Goal: Task Accomplishment & Management: Manage account settings

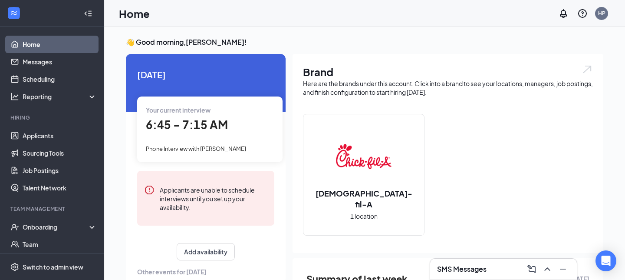
click at [175, 119] on span "6:45 - 7:15 AM" at bounding box center [187, 124] width 82 height 14
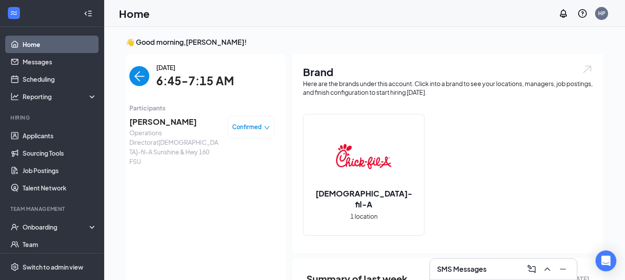
scroll to position [3, 0]
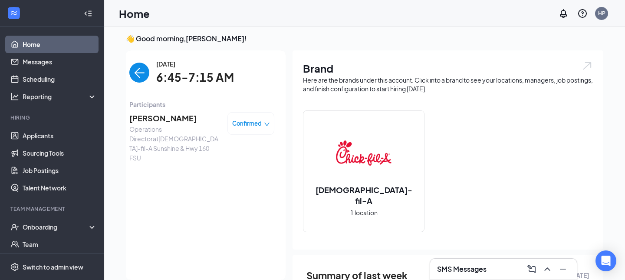
click at [161, 118] on span "[PERSON_NAME]" at bounding box center [174, 118] width 91 height 12
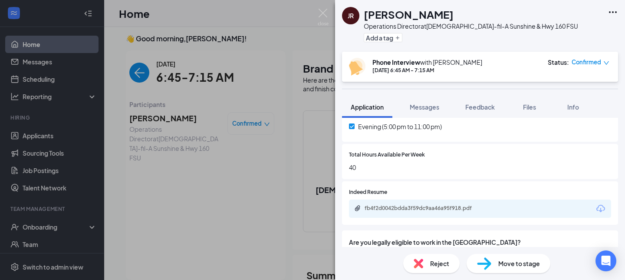
scroll to position [292, 0]
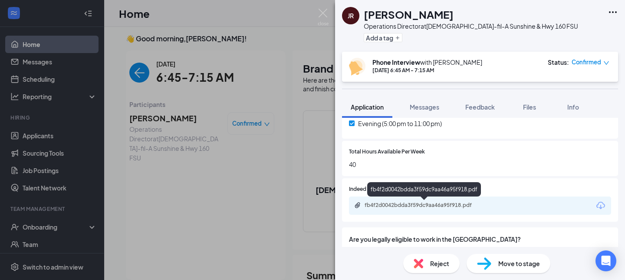
click at [405, 204] on div "fb4f2d0042bdda3f59dc9aa46a95f918.pdf" at bounding box center [426, 204] width 122 height 7
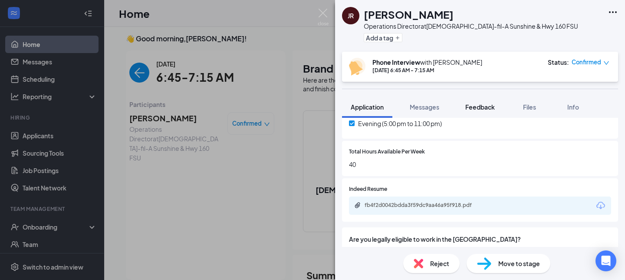
click at [477, 109] on span "Feedback" at bounding box center [480, 107] width 30 height 8
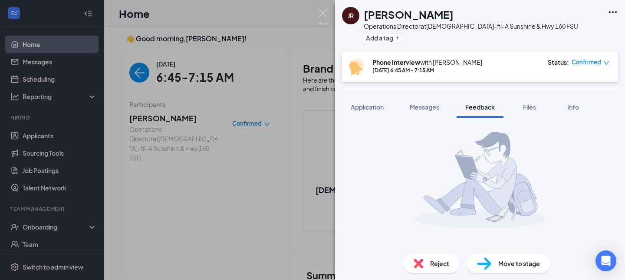
scroll to position [52, 0]
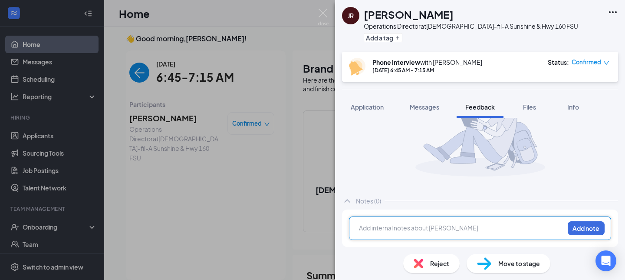
click at [392, 232] on div at bounding box center [461, 228] width 204 height 11
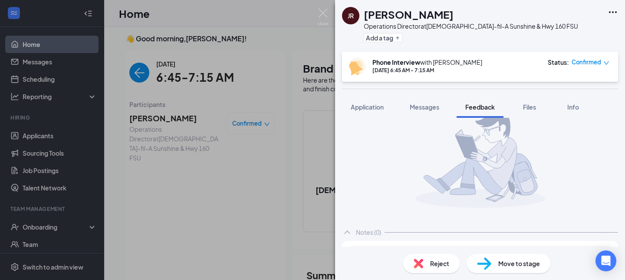
scroll to position [0, 0]
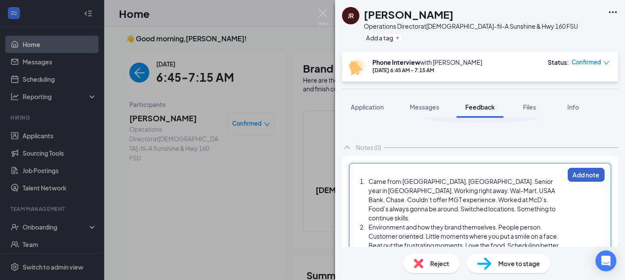
click at [585, 171] on button "Add note" at bounding box center [586, 175] width 37 height 14
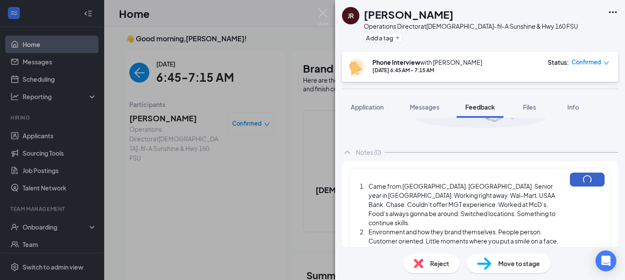
scroll to position [105, 0]
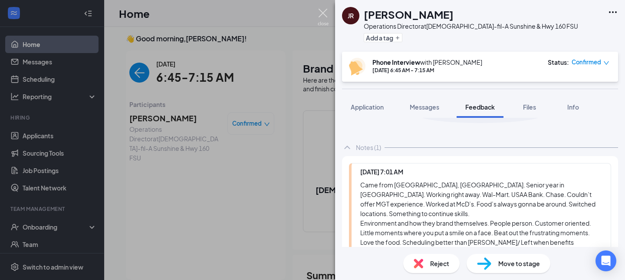
click at [322, 15] on img at bounding box center [323, 17] width 11 height 17
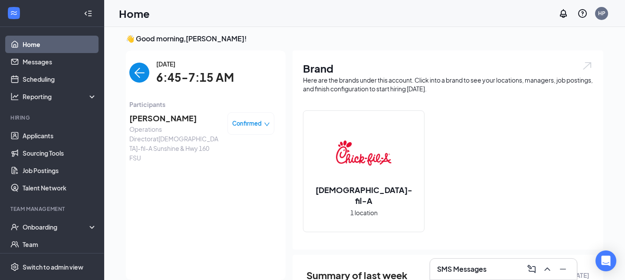
click at [139, 72] on img "back-button" at bounding box center [139, 73] width 20 height 20
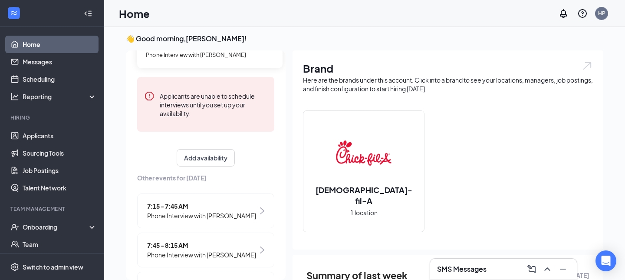
scroll to position [87, 0]
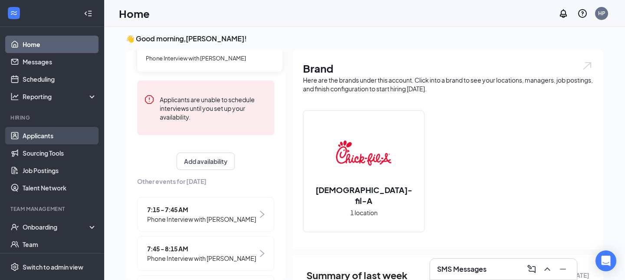
click at [44, 137] on link "Applicants" at bounding box center [60, 135] width 74 height 17
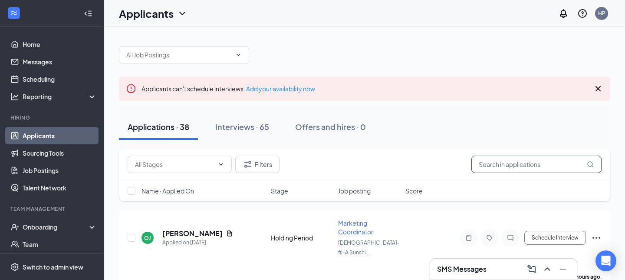
click at [510, 163] on input "text" at bounding box center [536, 163] width 130 height 17
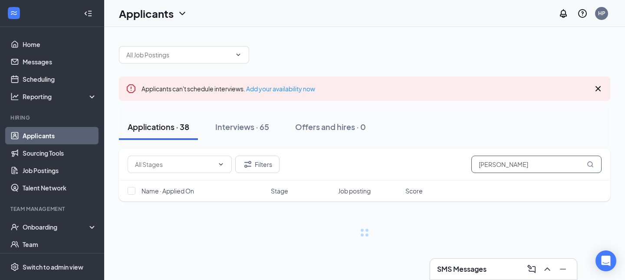
type input "[PERSON_NAME]"
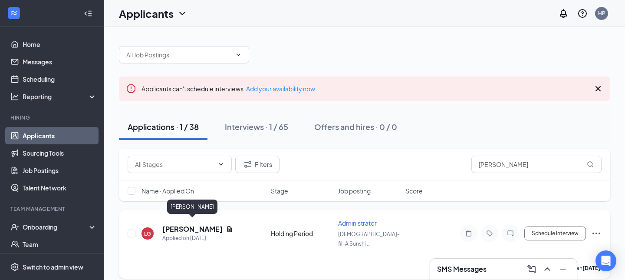
click at [208, 224] on h5 "[PERSON_NAME]" at bounding box center [192, 229] width 60 height 10
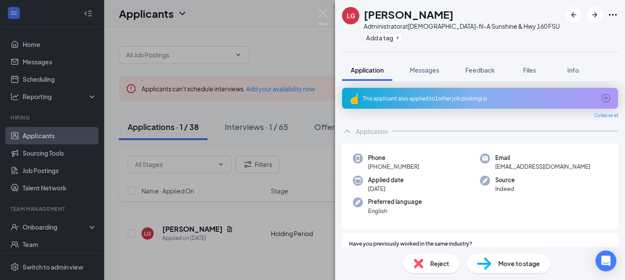
click at [438, 267] on span "Reject" at bounding box center [439, 263] width 19 height 10
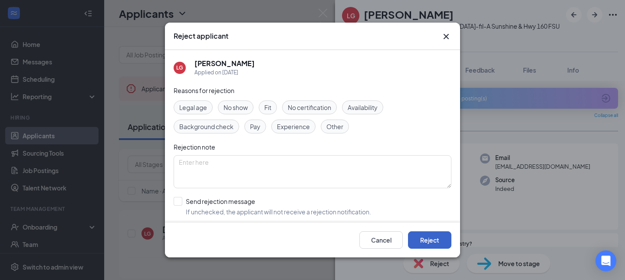
click at [436, 239] on button "Reject" at bounding box center [429, 239] width 43 height 17
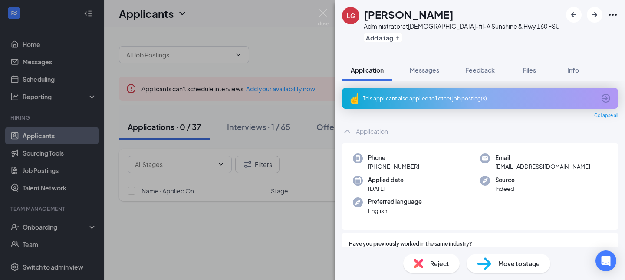
click at [244, 130] on div "LG [PERSON_NAME] Administrator at [DEMOGRAPHIC_DATA]-fil-A Sunshine & Hwy 160 F…" at bounding box center [312, 140] width 625 height 280
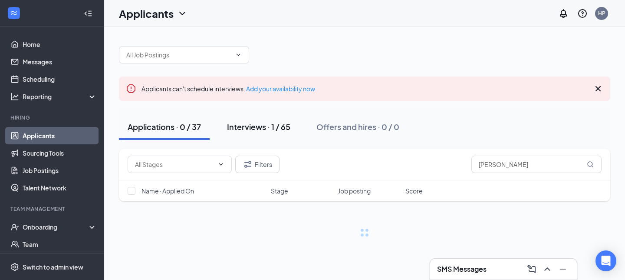
click at [253, 125] on div "Interviews · 1 / 65" at bounding box center [258, 126] width 63 height 11
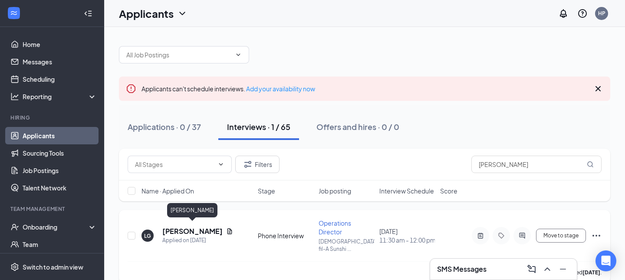
click at [181, 226] on h5 "[PERSON_NAME]" at bounding box center [192, 231] width 60 height 10
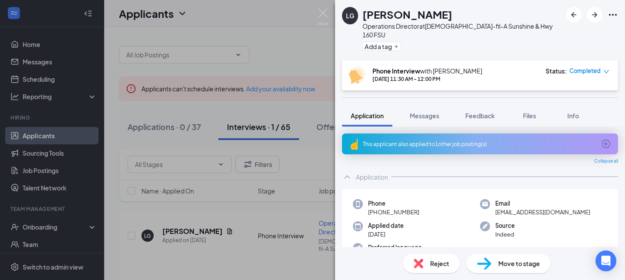
click at [437, 263] on span "Reject" at bounding box center [439, 263] width 19 height 10
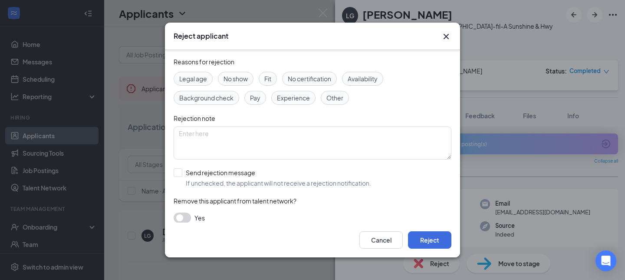
scroll to position [37, 0]
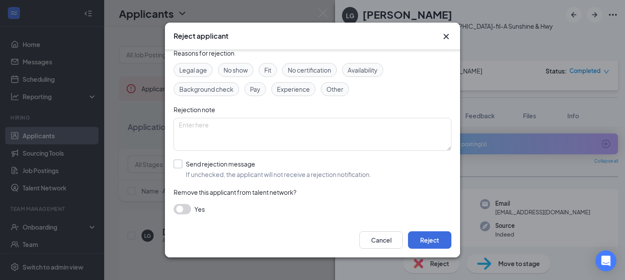
click at [177, 164] on input "Send rejection message If unchecked, the applicant will not receive a rejection…" at bounding box center [273, 168] width 198 height 19
checkbox input "true"
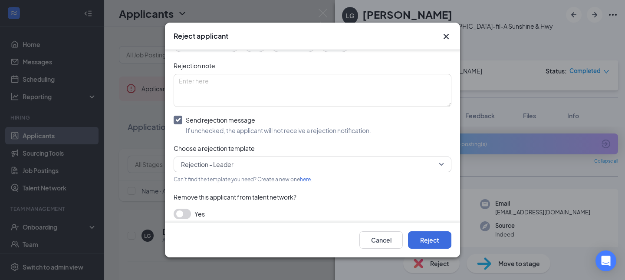
scroll to position [86, 0]
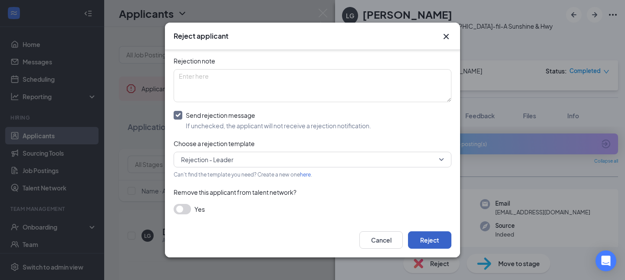
click at [429, 237] on button "Reject" at bounding box center [429, 239] width 43 height 17
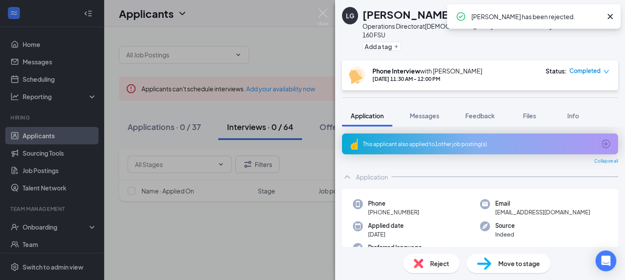
click at [610, 16] on icon "Cross" at bounding box center [610, 16] width 5 height 5
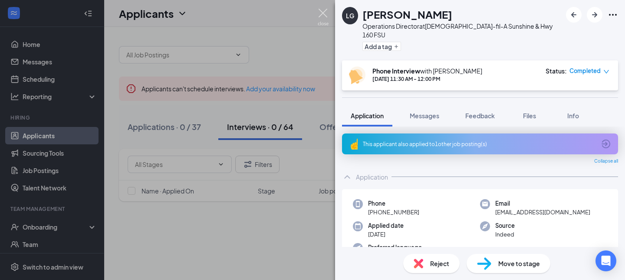
click at [323, 13] on img at bounding box center [323, 17] width 11 height 17
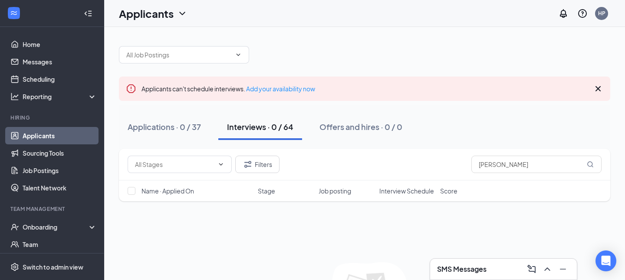
click at [464, 269] on h3 "SMS Messages" at bounding box center [461, 269] width 49 height 10
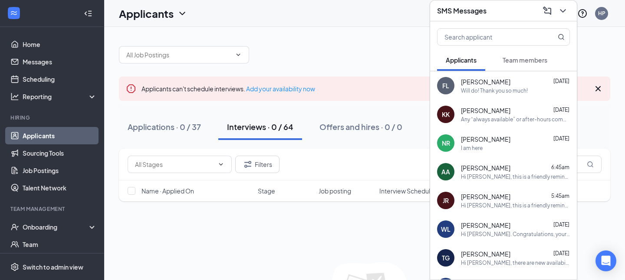
click at [503, 86] on div "[PERSON_NAME] [DATE] Will do! Thank you so much!" at bounding box center [515, 85] width 109 height 17
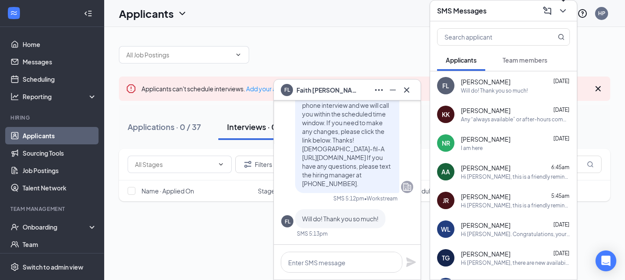
click at [562, 13] on icon "ChevronDown" at bounding box center [563, 11] width 10 height 10
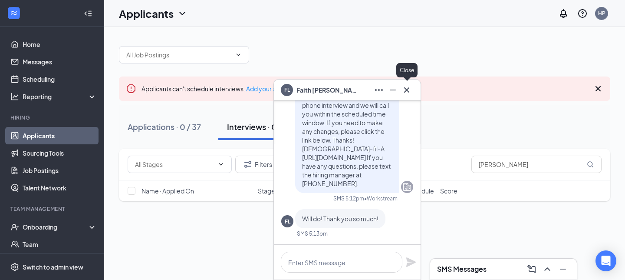
click at [407, 92] on icon "Cross" at bounding box center [407, 90] width 10 height 10
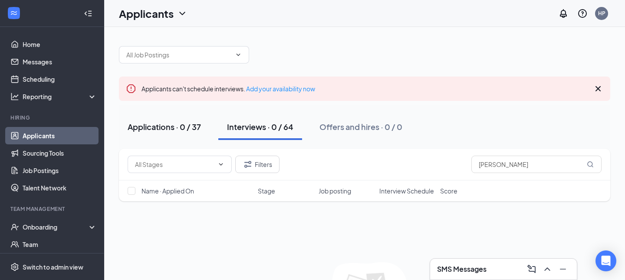
click at [162, 129] on div "Applications · 0 / 37" at bounding box center [164, 126] width 73 height 11
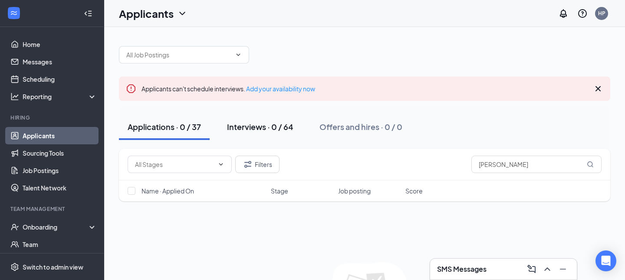
click at [266, 128] on div "Interviews · 0 / 64" at bounding box center [260, 126] width 66 height 11
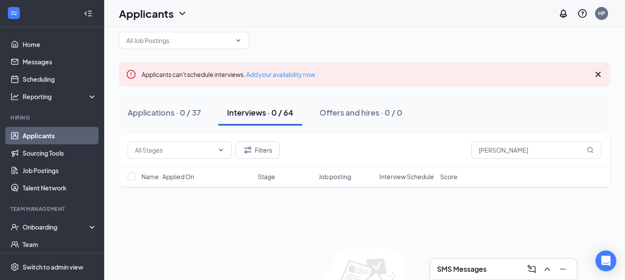
scroll to position [23, 0]
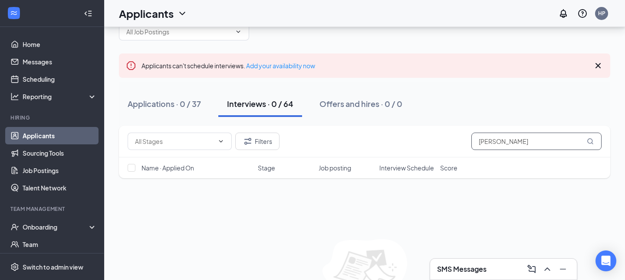
drag, startPoint x: 506, startPoint y: 142, endPoint x: 443, endPoint y: 128, distance: 64.9
click at [443, 128] on div "Filters [PERSON_NAME]" at bounding box center [364, 141] width 491 height 32
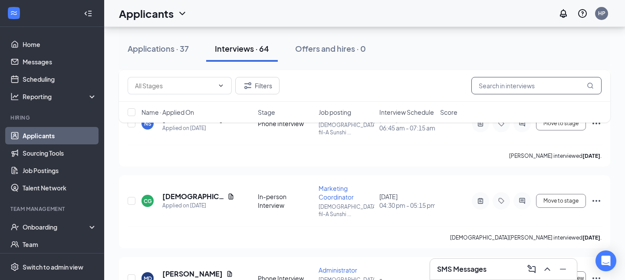
scroll to position [4419, 0]
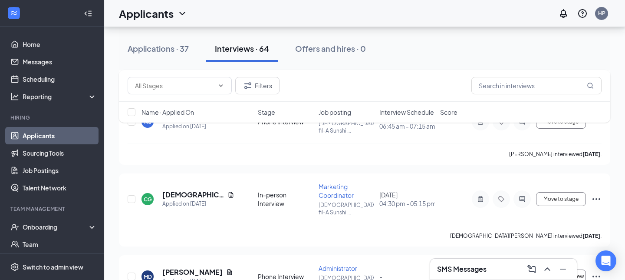
checkbox input "true"
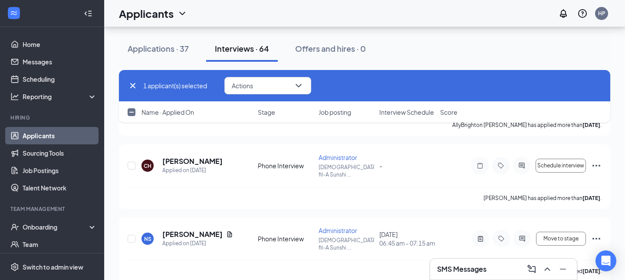
scroll to position [4301, 0]
checkbox input "true"
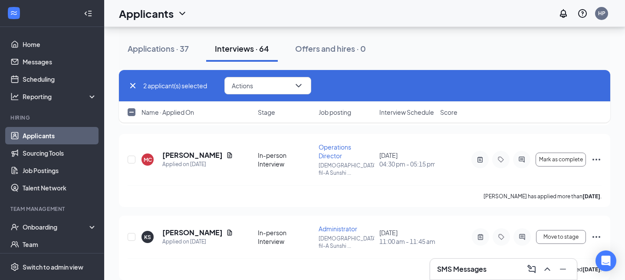
scroll to position [4070, 0]
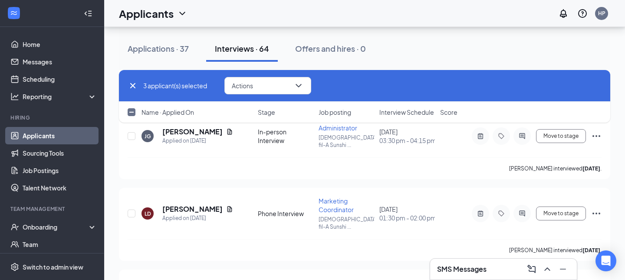
scroll to position [3793, 0]
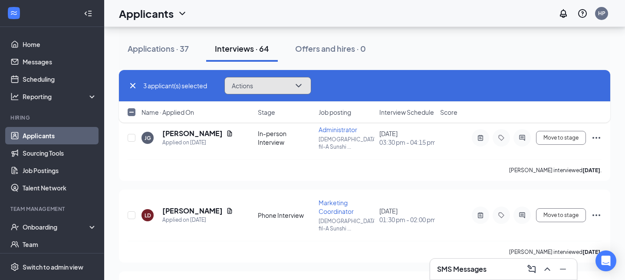
click at [277, 89] on button "Actions" at bounding box center [267, 85] width 87 height 17
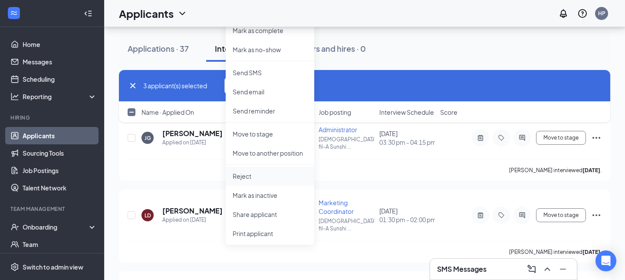
click at [266, 177] on p "Reject" at bounding box center [270, 175] width 75 height 9
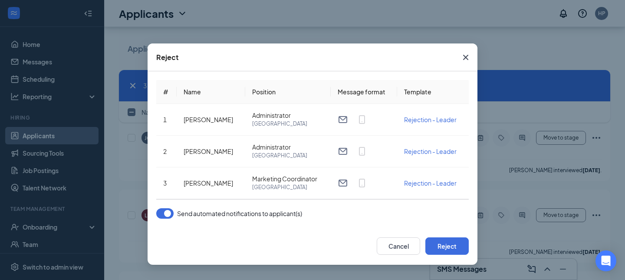
click at [162, 214] on button "button" at bounding box center [164, 213] width 17 height 10
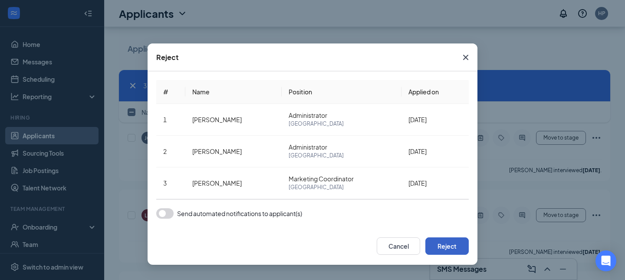
click at [441, 249] on button "Reject" at bounding box center [446, 245] width 43 height 17
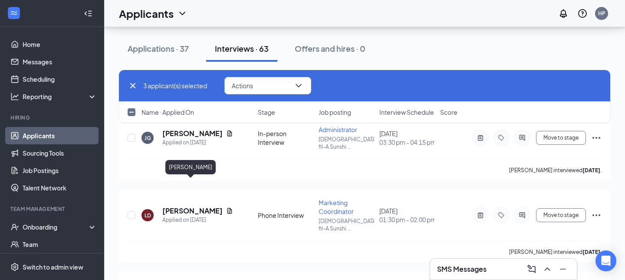
checkbox input "false"
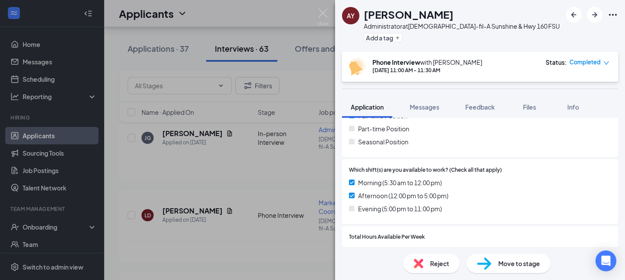
scroll to position [328, 0]
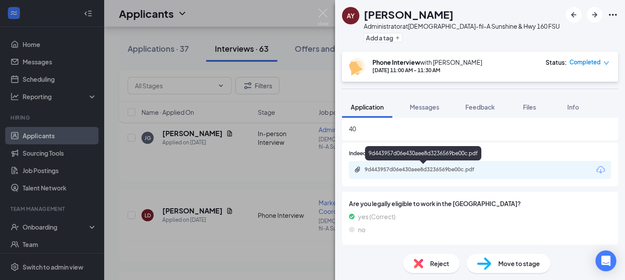
click at [413, 170] on div "9d443957d06e430aee8d3236569be00c.pdf" at bounding box center [426, 169] width 122 height 7
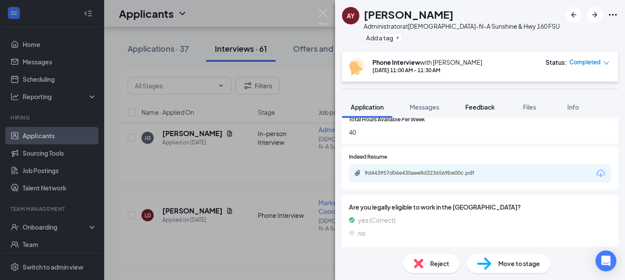
click at [473, 102] on button "Feedback" at bounding box center [480, 107] width 47 height 22
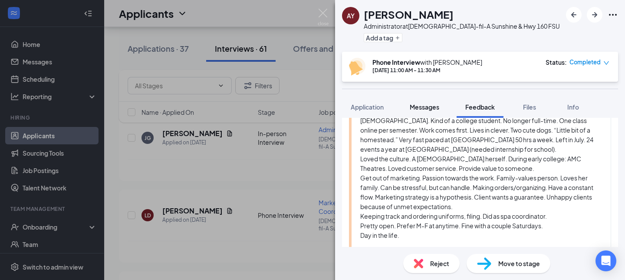
scroll to position [170, 0]
click at [327, 17] on img at bounding box center [323, 17] width 11 height 17
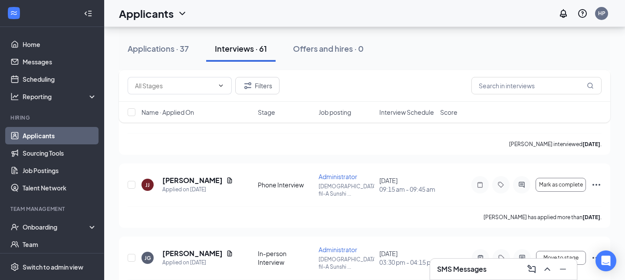
scroll to position [3671, 0]
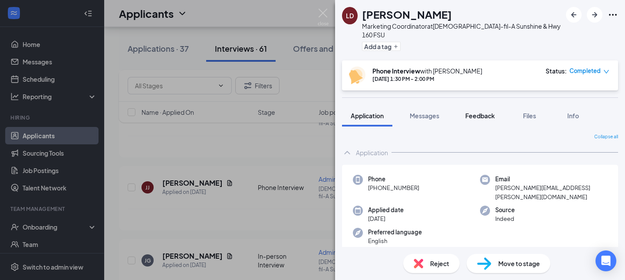
click at [472, 112] on span "Feedback" at bounding box center [480, 116] width 30 height 8
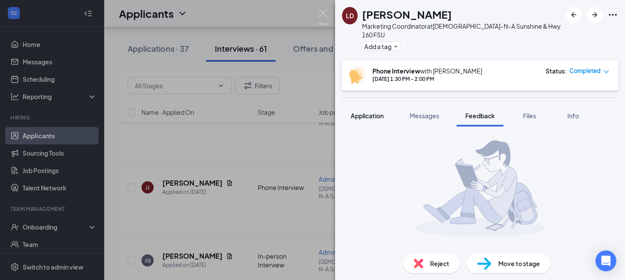
click at [372, 112] on span "Application" at bounding box center [367, 116] width 33 height 8
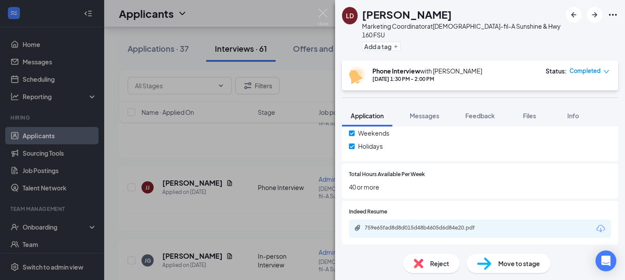
scroll to position [341, 0]
click at [390, 224] on div "759e65fad8d8d015d48b4605d6d84e20.pdf" at bounding box center [426, 227] width 122 height 7
click at [480, 112] on span "Feedback" at bounding box center [480, 116] width 30 height 8
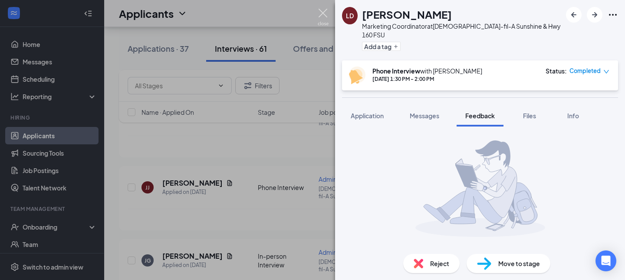
click at [322, 11] on img at bounding box center [323, 17] width 11 height 17
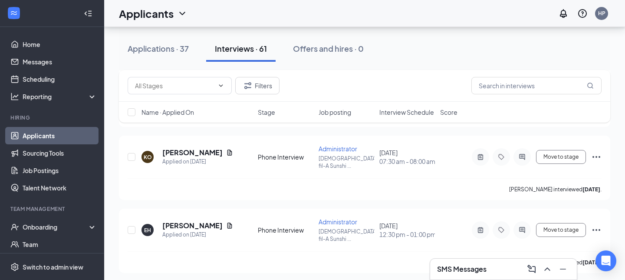
scroll to position [3555, 0]
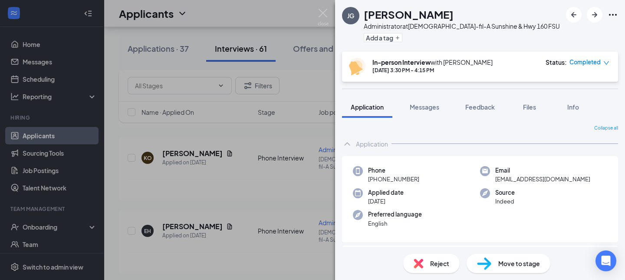
click at [431, 261] on span "Reject" at bounding box center [439, 263] width 19 height 10
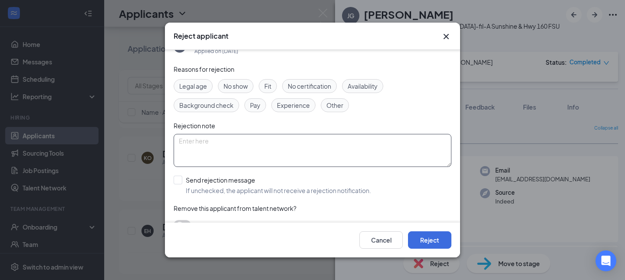
scroll to position [32, 0]
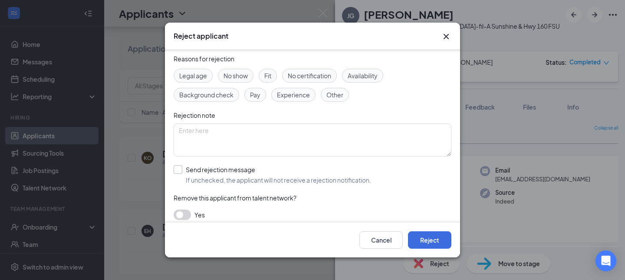
click at [177, 167] on input "Send rejection message If unchecked, the applicant will not receive a rejection…" at bounding box center [273, 174] width 198 height 19
checkbox input "true"
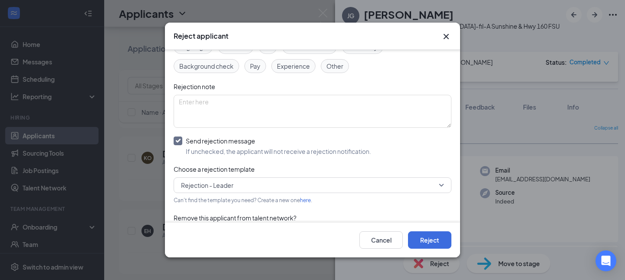
scroll to position [61, 0]
click at [431, 240] on button "Reject" at bounding box center [429, 239] width 43 height 17
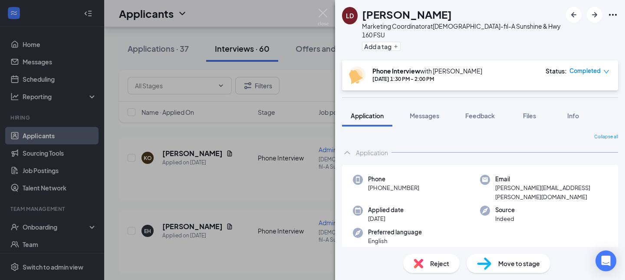
click at [230, 178] on div "LD [PERSON_NAME] Marketing Coordinator at [DEMOGRAPHIC_DATA]-fil-A Sunshine & H…" at bounding box center [312, 140] width 625 height 280
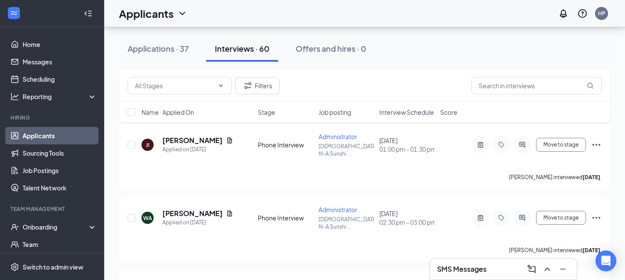
scroll to position [3420, 0]
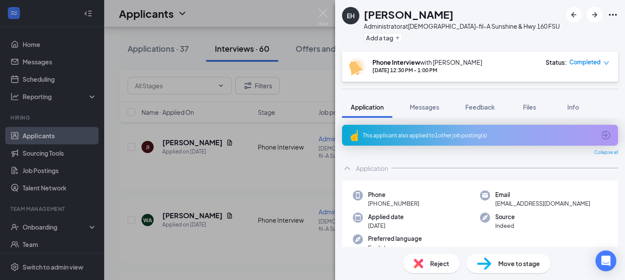
click at [477, 104] on span "Feedback" at bounding box center [480, 107] width 30 height 8
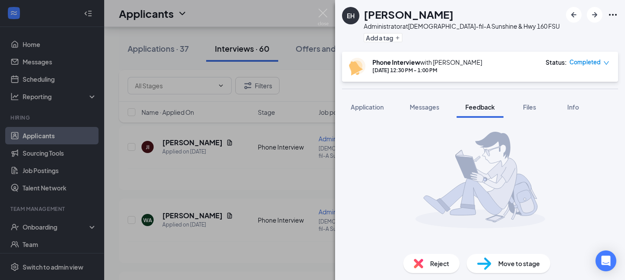
click at [260, 202] on div "EH [PERSON_NAME] Administrator at [DEMOGRAPHIC_DATA]-fil-A Sunshine & Hwy 160 F…" at bounding box center [312, 140] width 625 height 280
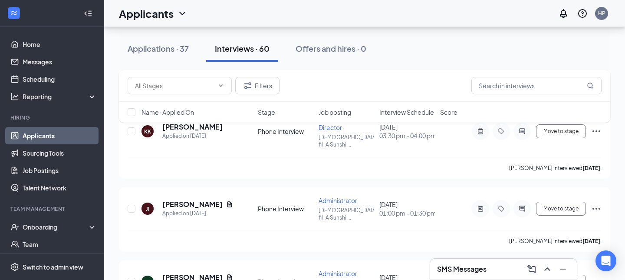
scroll to position [3352, 0]
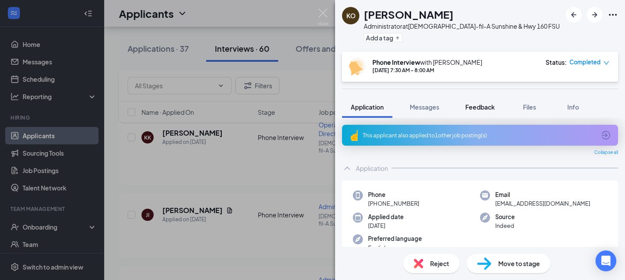
click at [477, 109] on span "Feedback" at bounding box center [480, 107] width 30 height 8
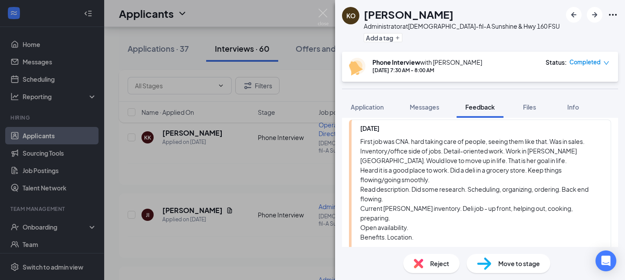
scroll to position [151, 0]
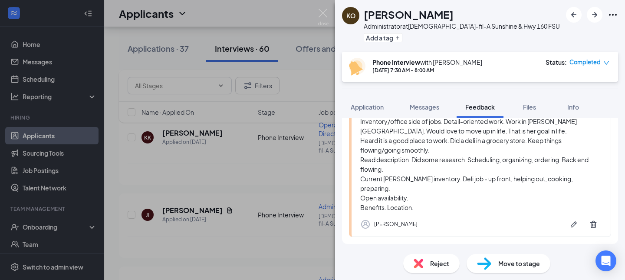
scroll to position [179, 0]
click at [435, 259] on span "Reject" at bounding box center [439, 263] width 19 height 10
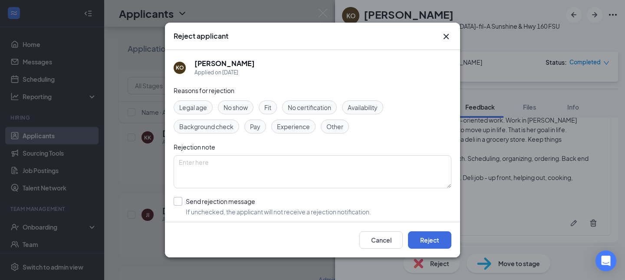
click at [180, 200] on input "Send rejection message If unchecked, the applicant will not receive a rejection…" at bounding box center [273, 206] width 198 height 19
checkbox input "true"
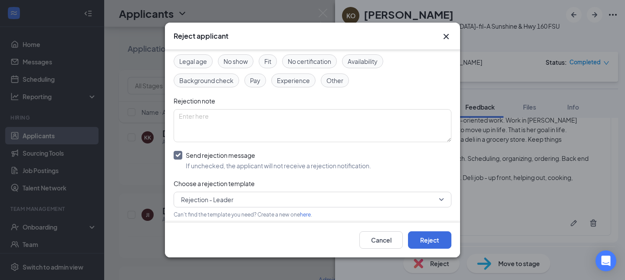
scroll to position [53, 0]
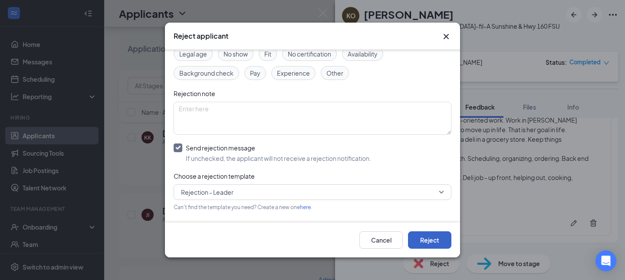
click at [435, 239] on button "Reject" at bounding box center [429, 239] width 43 height 17
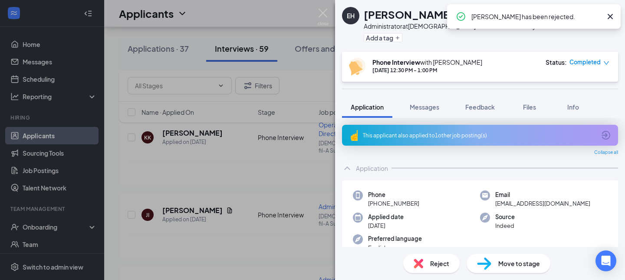
click at [224, 184] on div "EH Emma Hunt Administrator at Chick-fil-A Sunshine & Hwy 160 FSU Add a tag Phon…" at bounding box center [312, 140] width 625 height 280
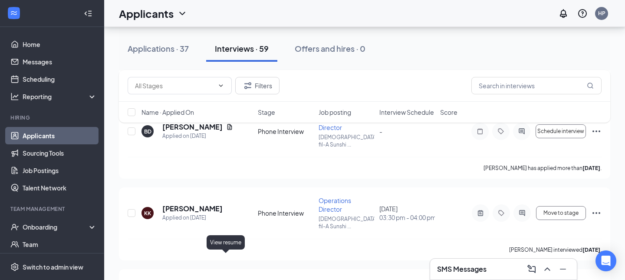
scroll to position [3275, 0]
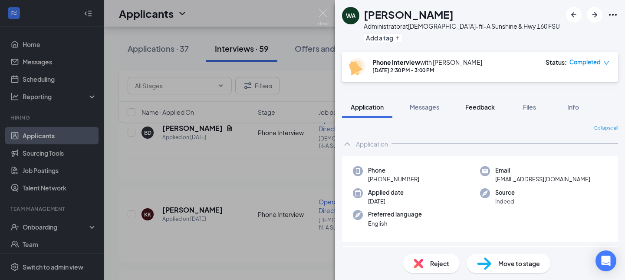
click at [478, 111] on button "Feedback" at bounding box center [480, 107] width 47 height 22
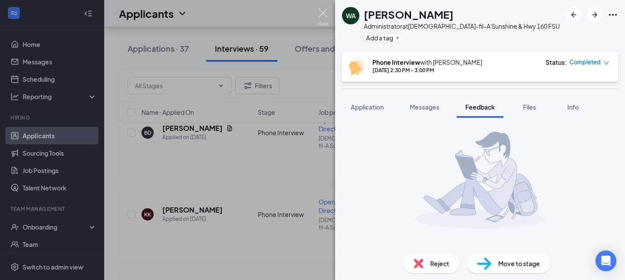
click at [323, 13] on img at bounding box center [323, 17] width 11 height 17
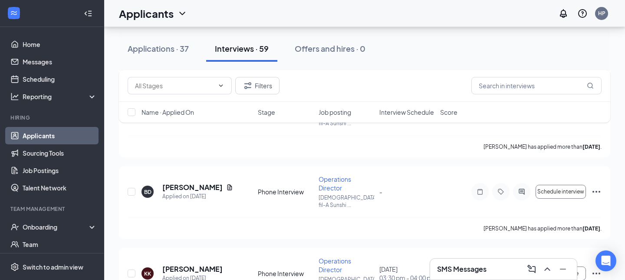
scroll to position [3213, 0]
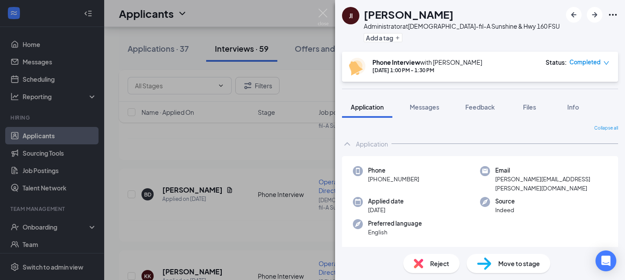
click at [234, 187] on div "JI JENNIFER IVISON Administrator at Chick-fil-A Sunshine & Hwy 160 FSU Add a ta…" at bounding box center [312, 140] width 625 height 280
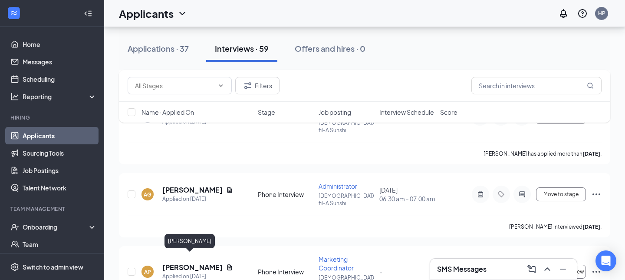
scroll to position [3051, 0]
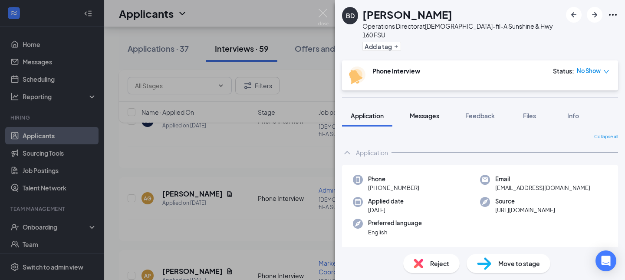
click at [424, 112] on span "Messages" at bounding box center [425, 116] width 30 height 8
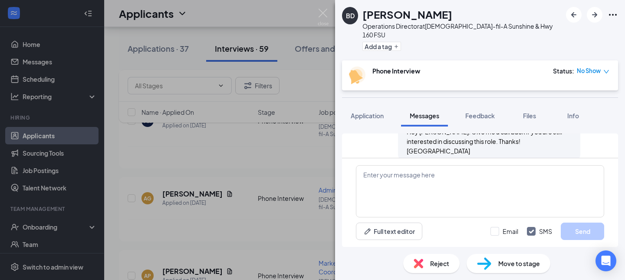
scroll to position [439, 0]
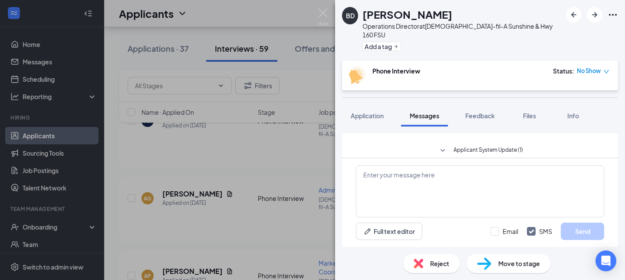
click at [444, 145] on icon "SmallChevronDown" at bounding box center [443, 150] width 10 height 10
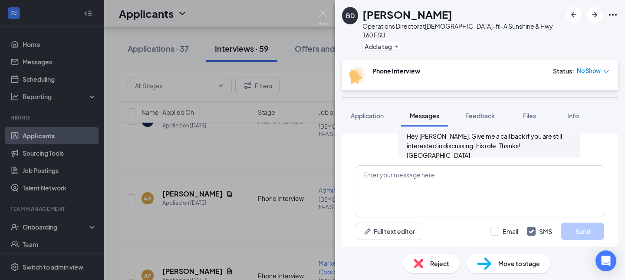
scroll to position [408, 0]
click at [440, 260] on span "Reject" at bounding box center [439, 263] width 19 height 10
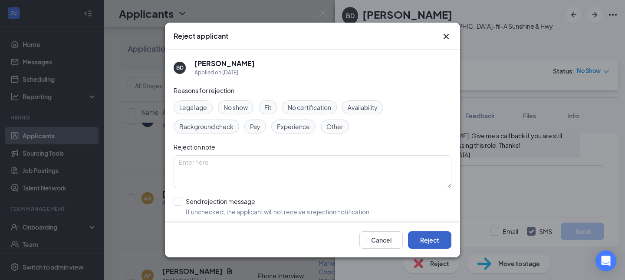
click at [425, 238] on button "Reject" at bounding box center [429, 239] width 43 height 17
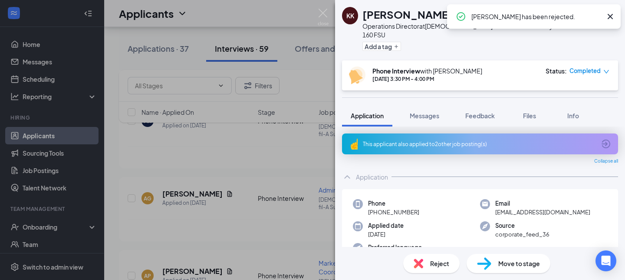
click at [232, 162] on div "KK Kasey Kiser Operations Director at Chick-fil-A Sunshine & Hwy 160 FSU Add a …" at bounding box center [312, 140] width 625 height 280
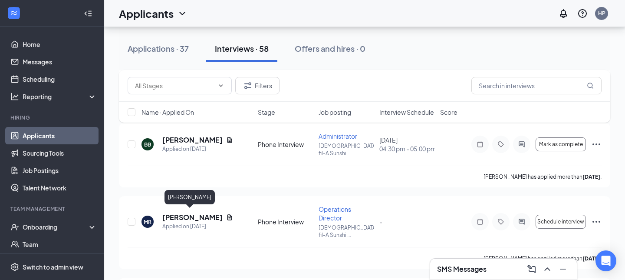
scroll to position [2936, 0]
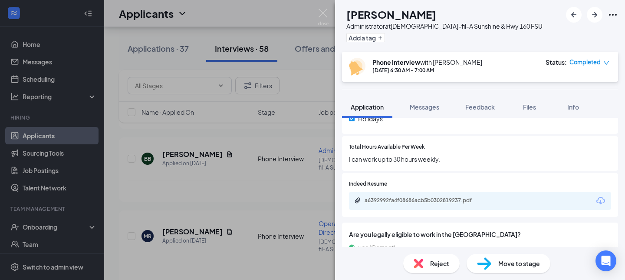
scroll to position [362, 0]
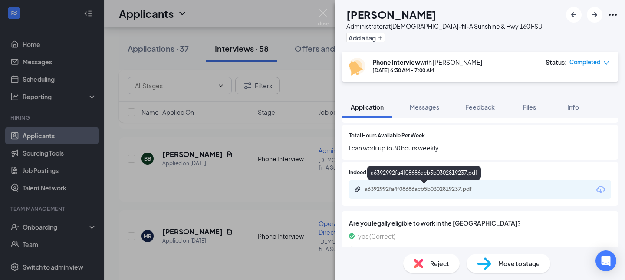
click at [423, 191] on div "a6392992fa4f08686acb5b0302819237.pdf" at bounding box center [426, 188] width 122 height 7
click at [432, 262] on span "Reject" at bounding box center [439, 263] width 19 height 10
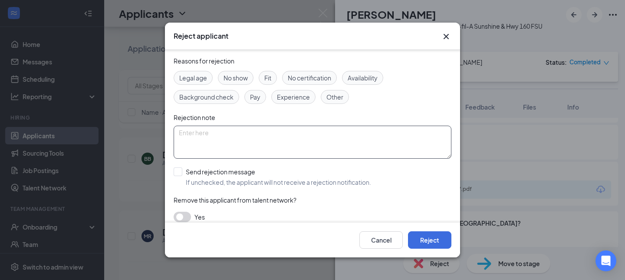
scroll to position [37, 0]
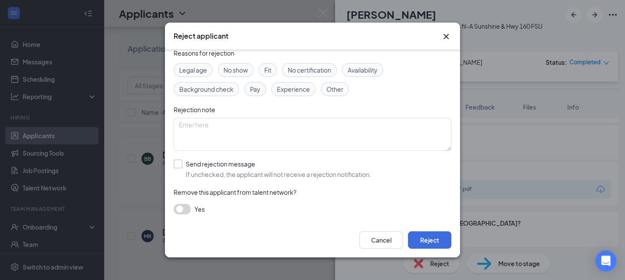
click at [179, 162] on input "Send rejection message If unchecked, the applicant will not receive a rejection…" at bounding box center [273, 168] width 198 height 19
checkbox input "true"
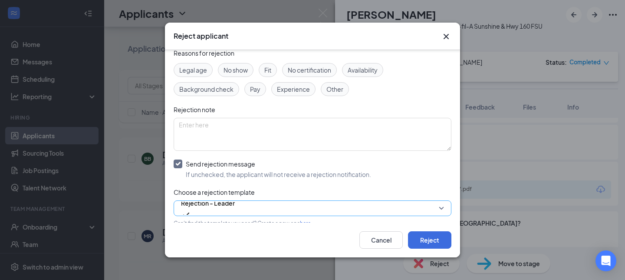
click at [235, 206] on span "Rejection - Leader" at bounding box center [208, 207] width 54 height 23
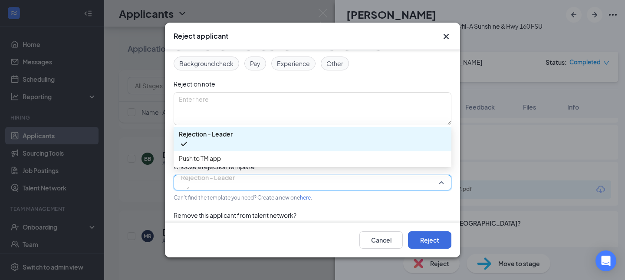
scroll to position [64, 0]
click at [240, 162] on span "Push to TM app" at bounding box center [312, 157] width 267 height 10
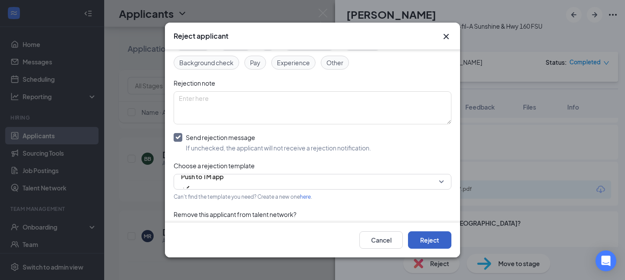
click at [436, 236] on button "Reject" at bounding box center [429, 239] width 43 height 17
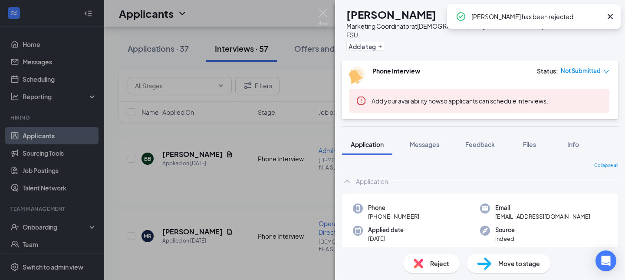
click at [226, 179] on div "AP Anna Pence Marketing Coordinator at Chick-fil-A Sunshine & Hwy 160 FSU Add a…" at bounding box center [312, 140] width 625 height 280
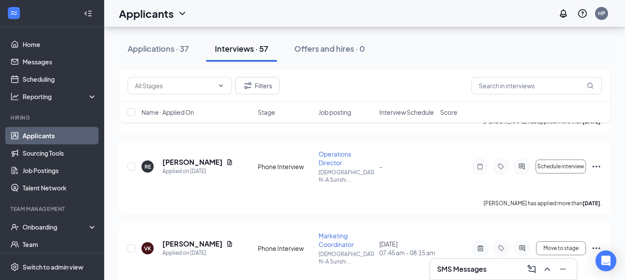
scroll to position [2229, 0]
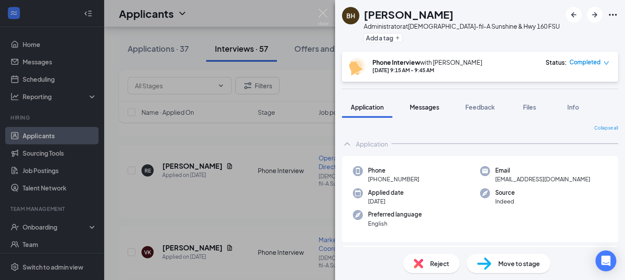
click at [427, 108] on span "Messages" at bounding box center [425, 107] width 30 height 8
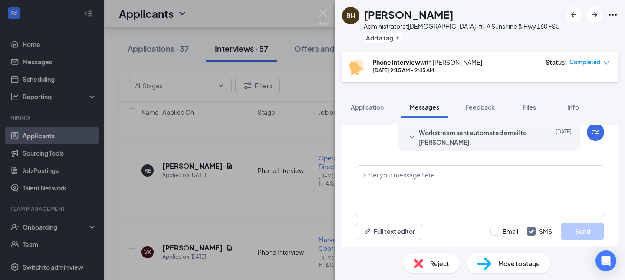
scroll to position [341, 0]
click at [404, 138] on div "Workstream sent automated email to Brittany Heminger. Sep 15 Hi Brittany, This …" at bounding box center [489, 140] width 182 height 28
click at [411, 139] on icon "SmallChevronDown" at bounding box center [412, 140] width 10 height 10
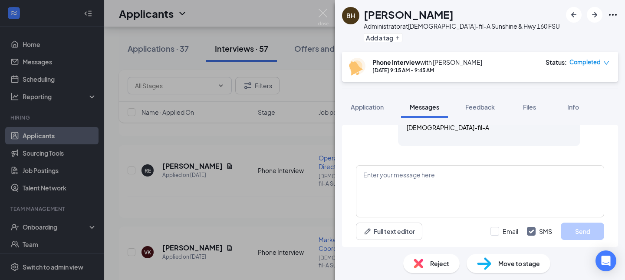
scroll to position [549, 0]
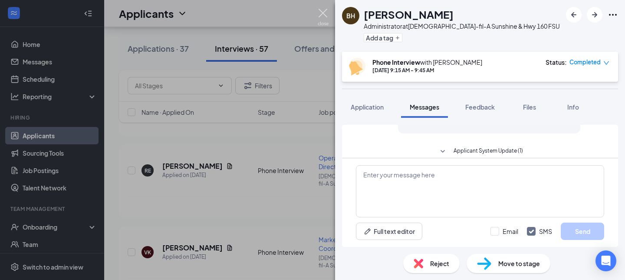
click at [324, 13] on img at bounding box center [323, 17] width 11 height 17
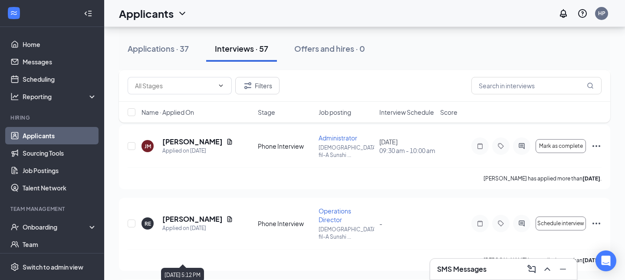
scroll to position [2174, 0]
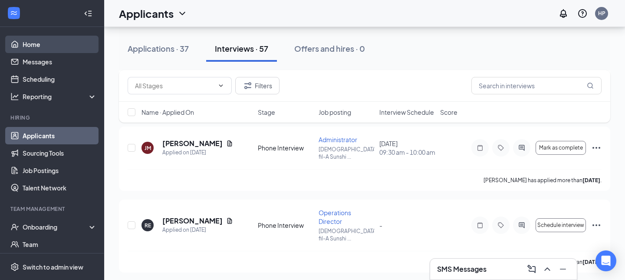
click at [53, 40] on link "Home" at bounding box center [60, 44] width 74 height 17
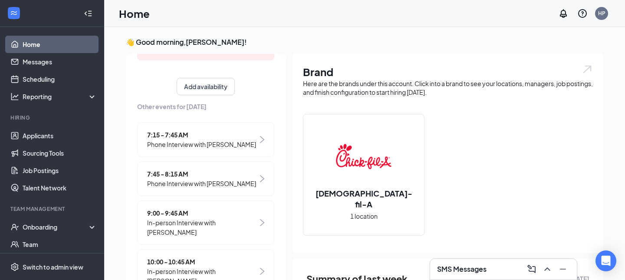
scroll to position [183, 0]
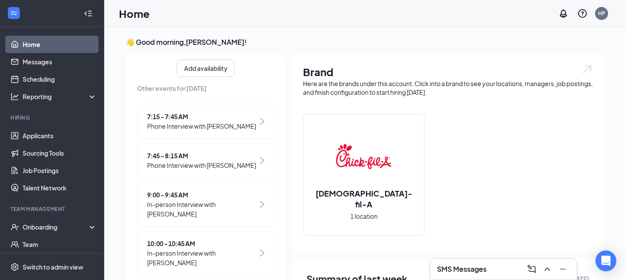
click at [197, 120] on span "7:15 - 7:45 AM" at bounding box center [201, 117] width 109 height 10
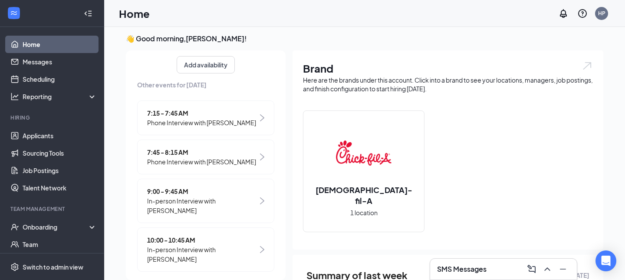
scroll to position [0, 0]
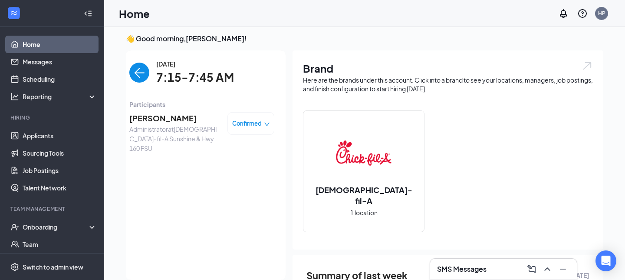
click at [174, 124] on span "[PERSON_NAME]" at bounding box center [174, 118] width 91 height 12
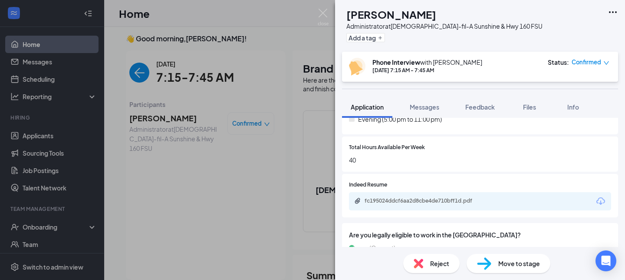
scroll to position [328, 0]
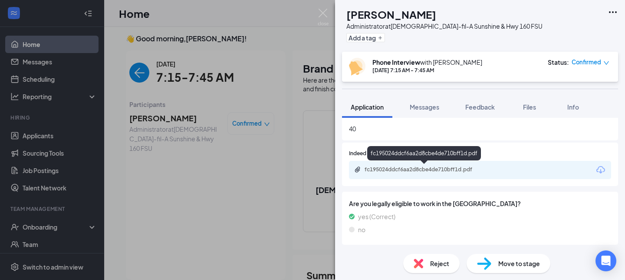
click at [441, 171] on div "fc195024ddcf6aa2d8cbe4de710bff1d.pdf" at bounding box center [426, 169] width 122 height 7
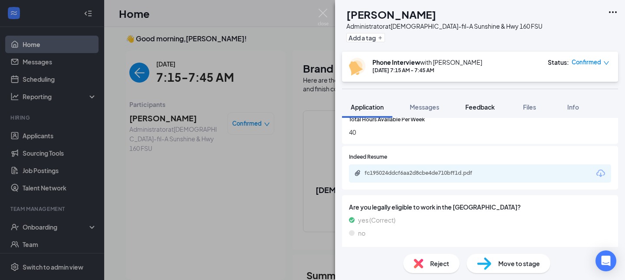
click at [486, 107] on span "Feedback" at bounding box center [480, 107] width 30 height 8
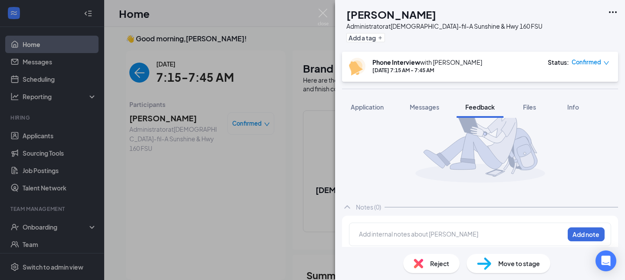
scroll to position [52, 0]
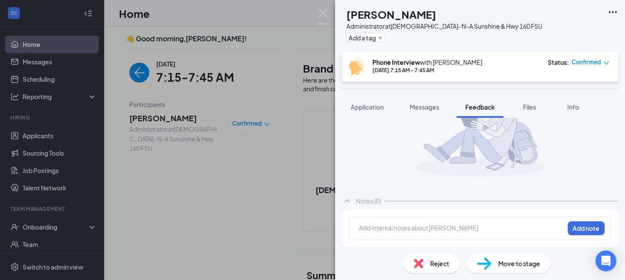
click at [409, 226] on div at bounding box center [461, 227] width 204 height 9
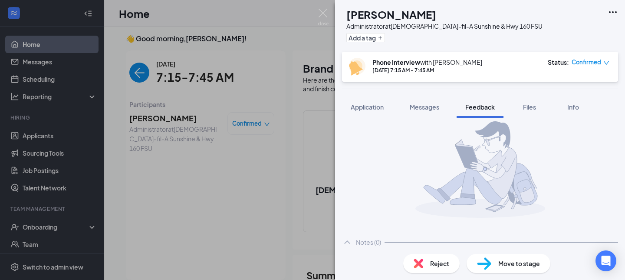
scroll to position [0, 0]
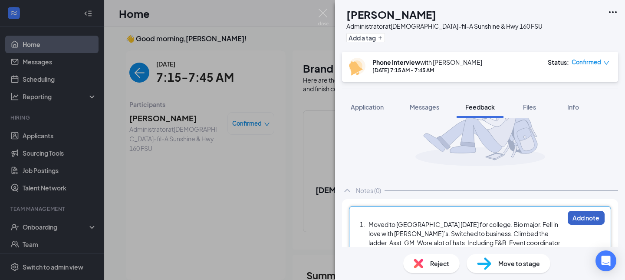
click at [589, 214] on button "Add note" at bounding box center [586, 218] width 37 height 14
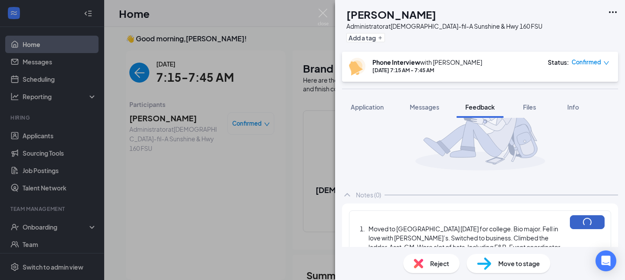
scroll to position [62, 0]
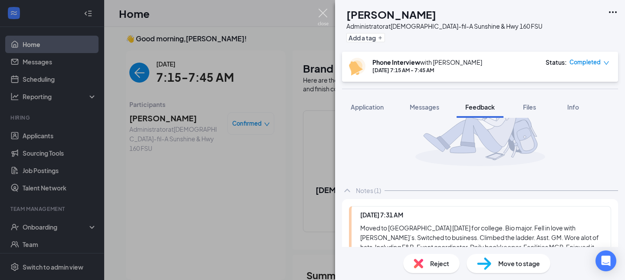
click at [320, 10] on img at bounding box center [323, 17] width 11 height 17
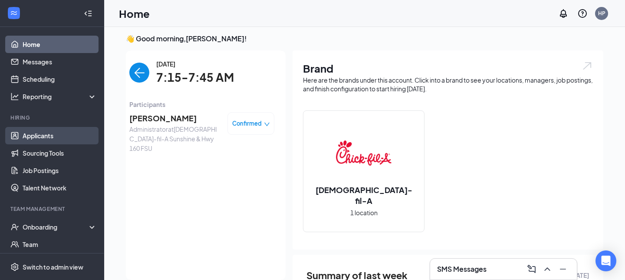
click at [47, 136] on link "Applicants" at bounding box center [60, 135] width 74 height 17
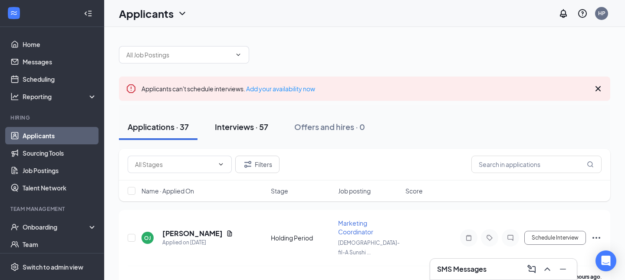
click at [247, 126] on div "Interviews · 57" at bounding box center [241, 126] width 53 height 11
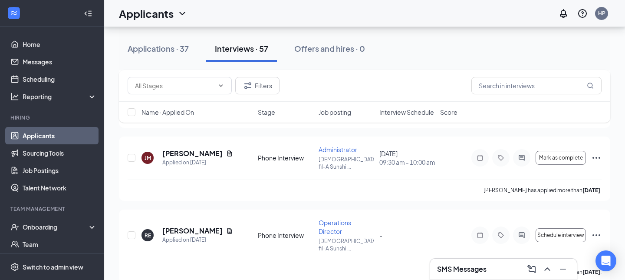
scroll to position [2166, 0]
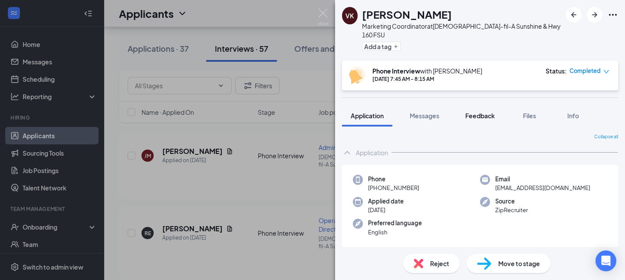
click at [487, 112] on span "Feedback" at bounding box center [480, 116] width 30 height 8
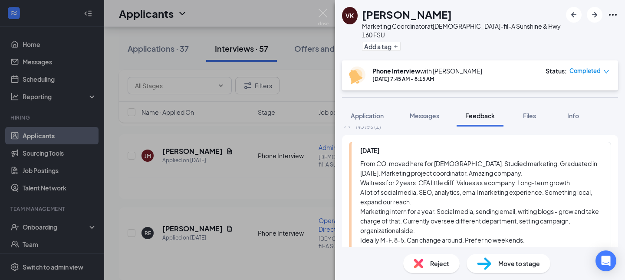
scroll to position [153, 0]
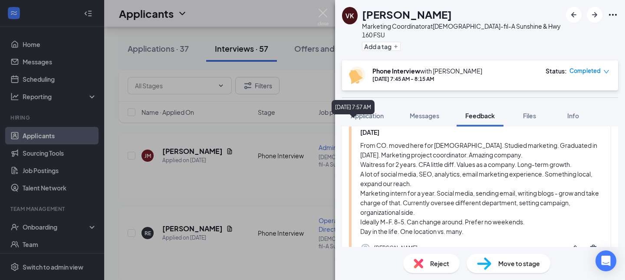
click at [364, 105] on div "September 15, 2025 7:57 AM" at bounding box center [353, 107] width 43 height 14
click at [366, 112] on span "Application" at bounding box center [367, 116] width 33 height 8
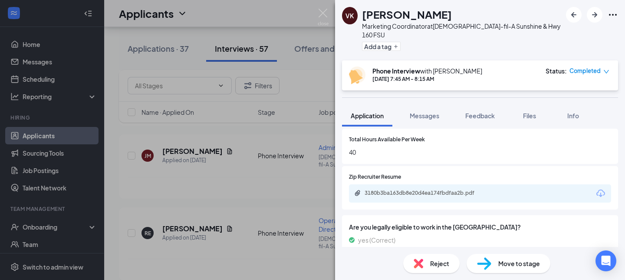
scroll to position [324, 0]
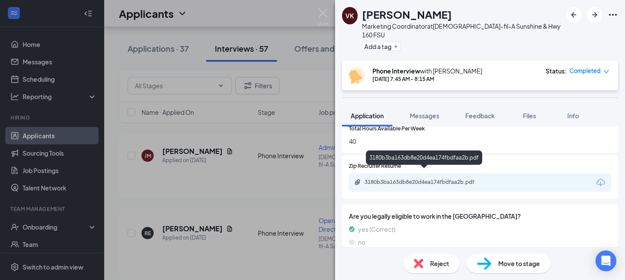
click at [390, 178] on div "3180b3ba163db8e20d4ea174fbdfaa2b.pdf" at bounding box center [426, 181] width 122 height 7
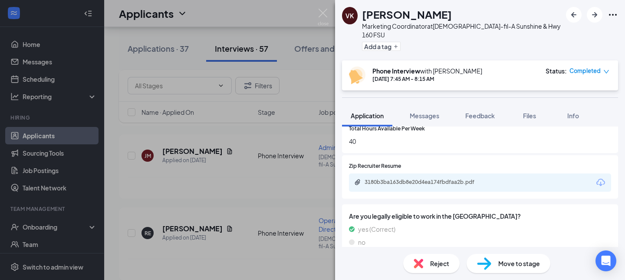
click at [253, 168] on div "VK Victoria Kellerstrass Marketing Coordinator at Chick-fil-A Sunshine & Hwy 16…" at bounding box center [312, 140] width 625 height 280
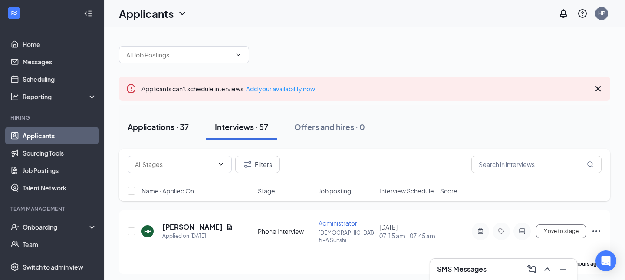
click at [159, 126] on div "Applications · 37" at bounding box center [158, 126] width 61 height 11
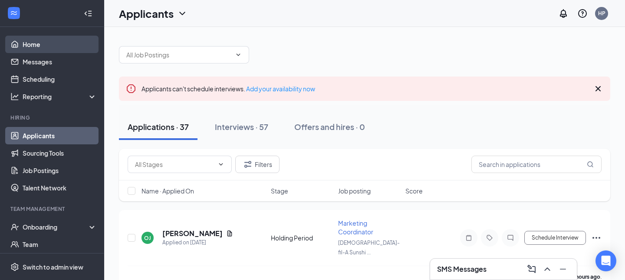
click at [47, 46] on link "Home" at bounding box center [60, 44] width 74 height 17
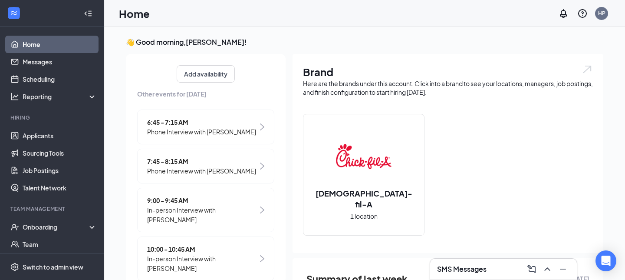
scroll to position [180, 0]
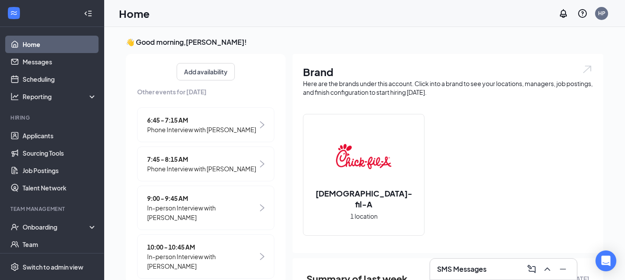
click at [199, 165] on span "Phone Interview with [PERSON_NAME]" at bounding box center [201, 169] width 109 height 10
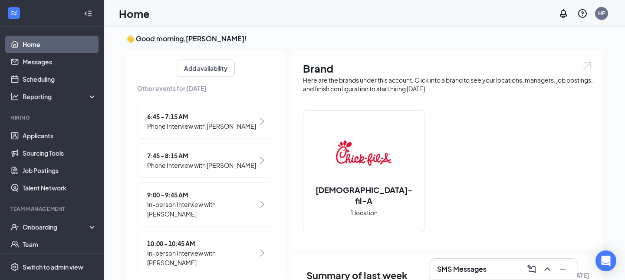
scroll to position [0, 0]
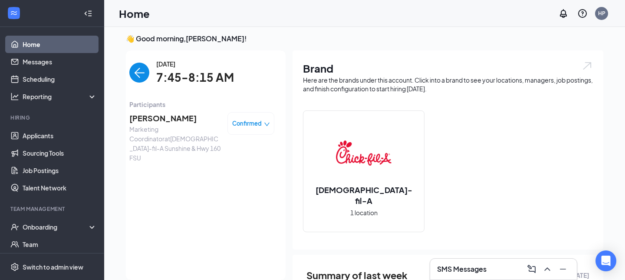
click at [154, 118] on span "[PERSON_NAME]" at bounding box center [174, 118] width 91 height 12
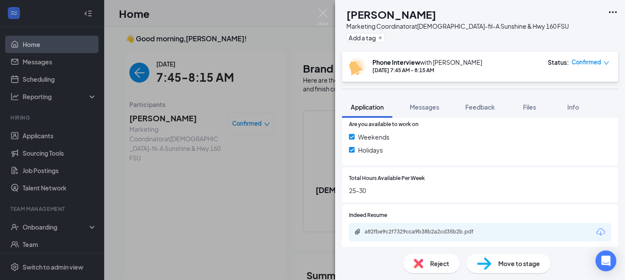
scroll to position [321, 0]
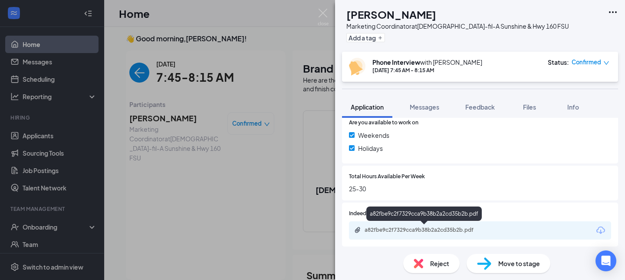
click at [398, 232] on div "a82fbe9c2f7329cca9b38b2a2cd35b2b.pdf" at bounding box center [426, 229] width 122 height 7
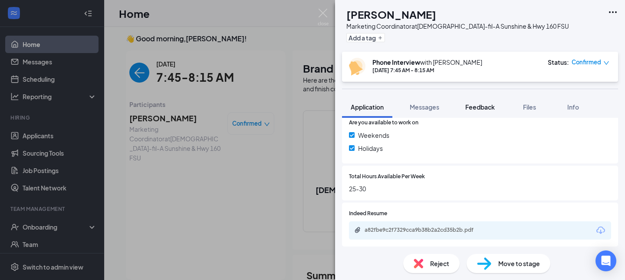
click at [486, 112] on button "Feedback" at bounding box center [480, 107] width 47 height 22
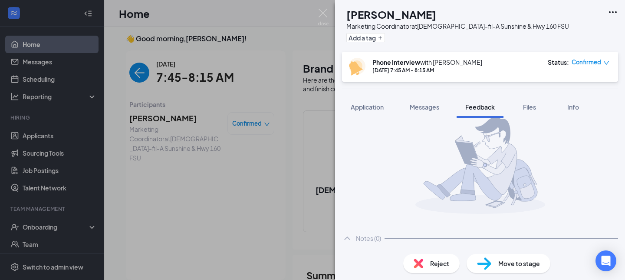
scroll to position [52, 0]
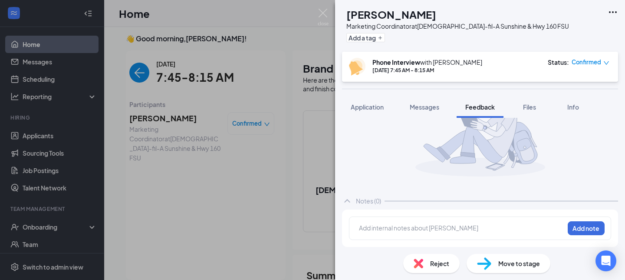
click at [410, 231] on div at bounding box center [461, 227] width 204 height 9
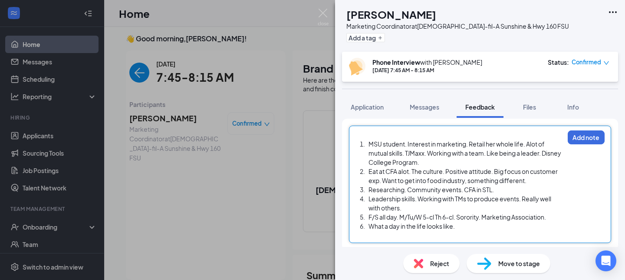
scroll to position [145, 0]
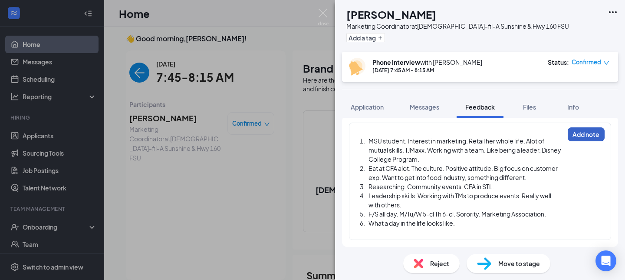
click at [588, 134] on button "Add note" at bounding box center [586, 134] width 37 height 14
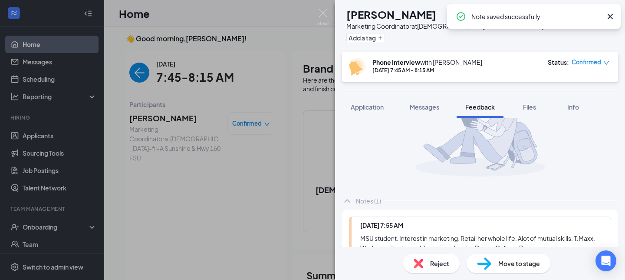
click at [610, 17] on icon "Cross" at bounding box center [610, 16] width 5 height 5
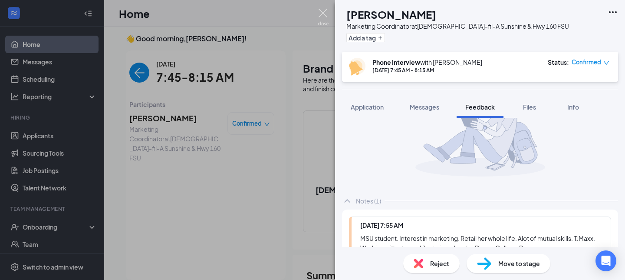
click at [319, 12] on img at bounding box center [323, 17] width 11 height 17
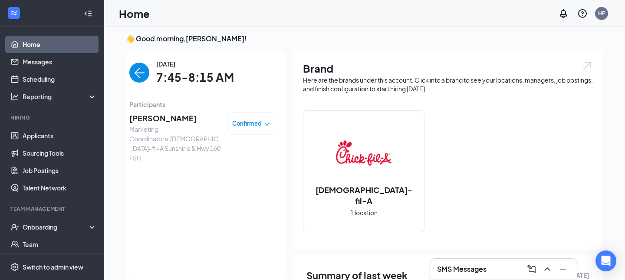
click at [136, 79] on img "back-button" at bounding box center [139, 73] width 20 height 20
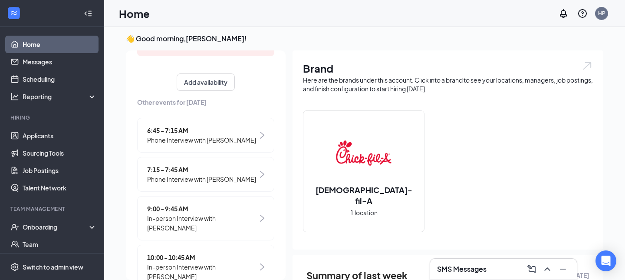
scroll to position [183, 0]
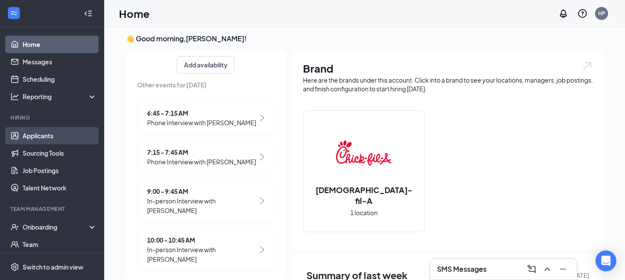
click at [44, 136] on link "Applicants" at bounding box center [60, 135] width 74 height 17
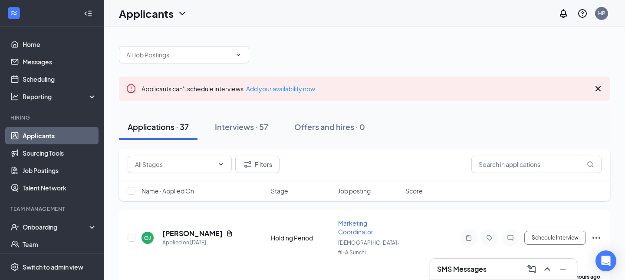
click at [599, 89] on icon "Cross" at bounding box center [598, 88] width 5 height 5
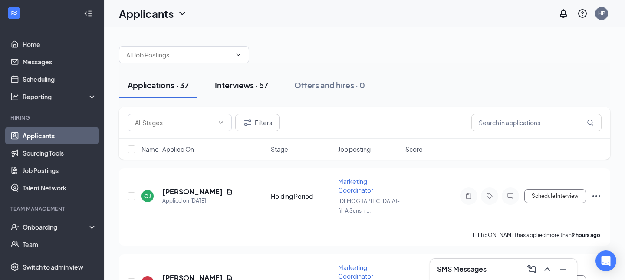
click at [240, 82] on div "Interviews · 57" at bounding box center [241, 84] width 53 height 11
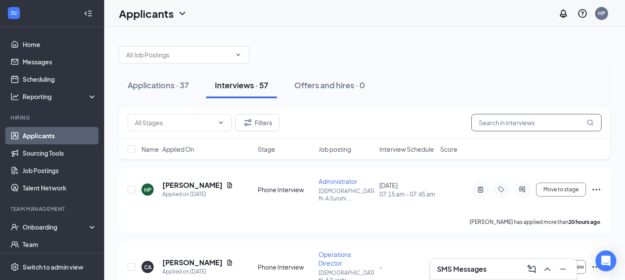
click at [493, 120] on input "text" at bounding box center [536, 122] width 130 height 17
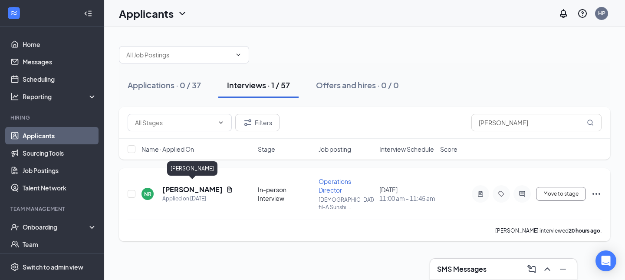
click at [198, 187] on h5 "[PERSON_NAME]" at bounding box center [192, 189] width 60 height 10
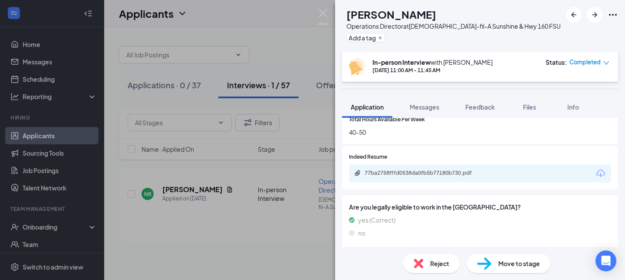
scroll to position [328, 0]
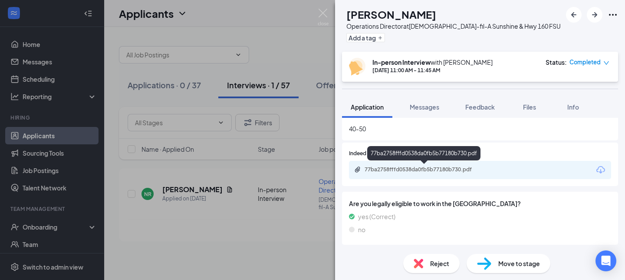
click at [414, 171] on div "77ba2758fffd0538da0fb5b77180b730.pdf" at bounding box center [426, 169] width 122 height 7
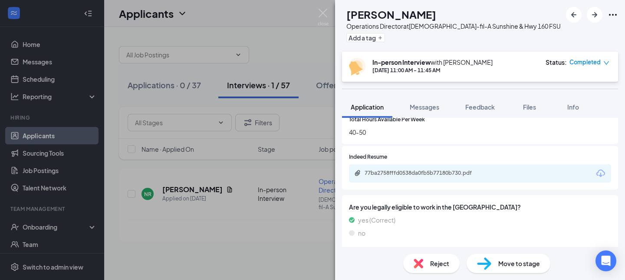
click at [321, 12] on img at bounding box center [323, 17] width 11 height 17
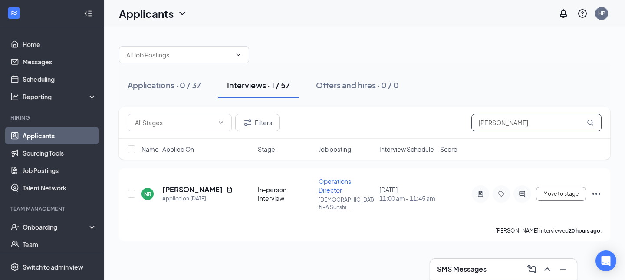
drag, startPoint x: 497, startPoint y: 125, endPoint x: 425, endPoint y: 125, distance: 71.2
click at [425, 125] on div "Filters nora" at bounding box center [365, 122] width 474 height 17
type input "madd"
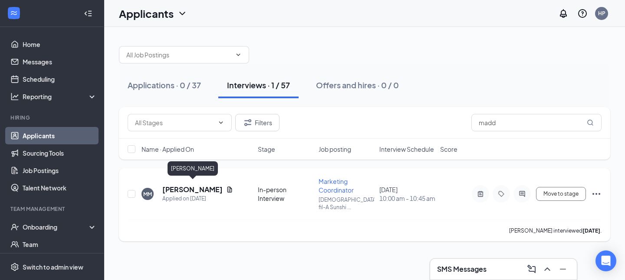
click at [185, 184] on h5 "[PERSON_NAME]" at bounding box center [192, 189] width 60 height 10
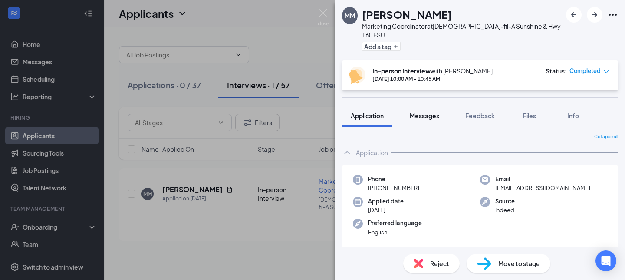
click at [425, 112] on span "Messages" at bounding box center [425, 116] width 30 height 8
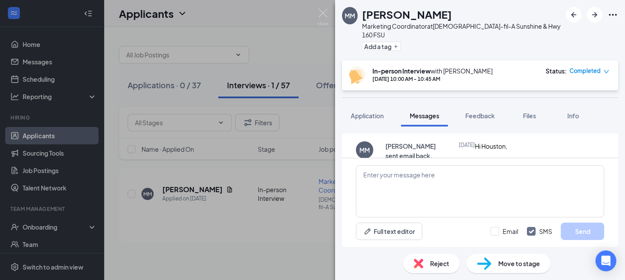
scroll to position [443, 0]
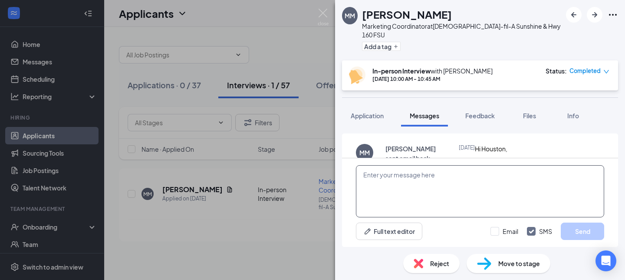
click at [408, 184] on textarea at bounding box center [480, 191] width 248 height 52
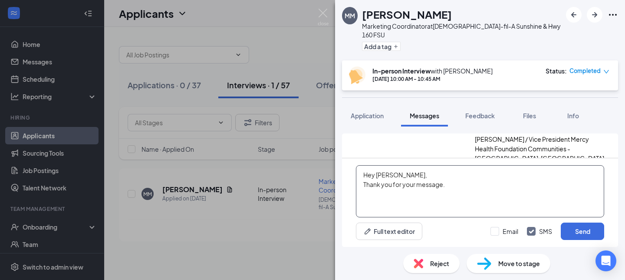
scroll to position [703, 0]
click at [364, 185] on textarea "Hey Maddie, Thank you for your message." at bounding box center [480, 191] width 248 height 52
click at [545, 185] on textarea "Hey Maddie, I hope you had a good weekend. Thank you for your message." at bounding box center [480, 191] width 248 height 52
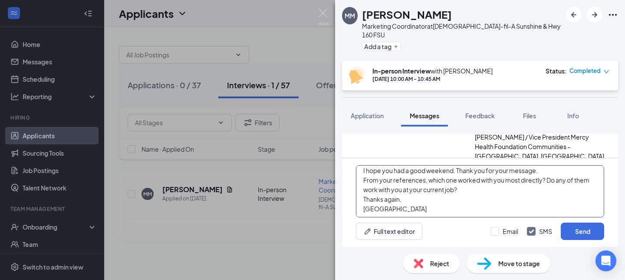
scroll to position [15, 0]
type textarea "Hey Maddie, I hope you had a good weekend. Thank you for your message. From you…"
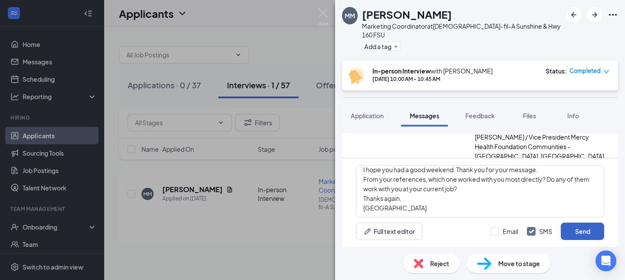
click at [580, 232] on button "Send" at bounding box center [582, 230] width 43 height 17
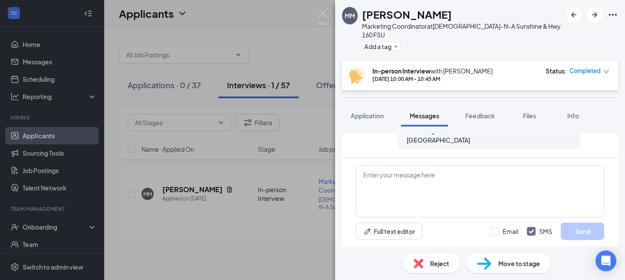
scroll to position [1034, 0]
